Goal: Complete application form

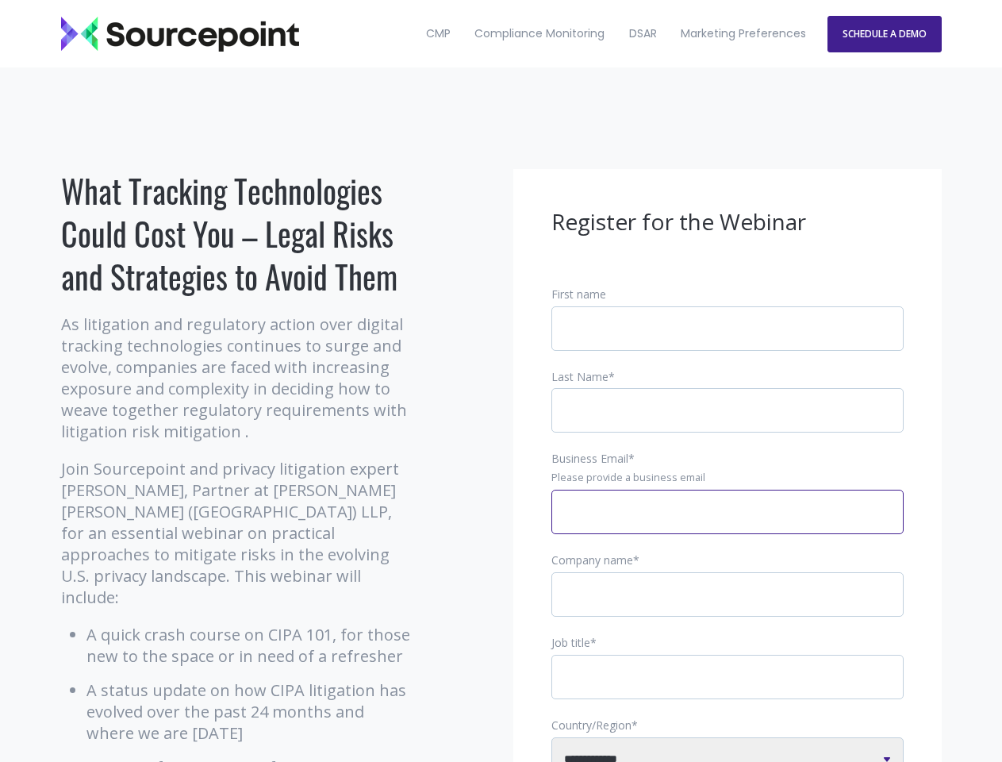
click at [727, 524] on input "Business Email *" at bounding box center [727, 511] width 352 height 44
